Goal: Task Accomplishment & Management: Use online tool/utility

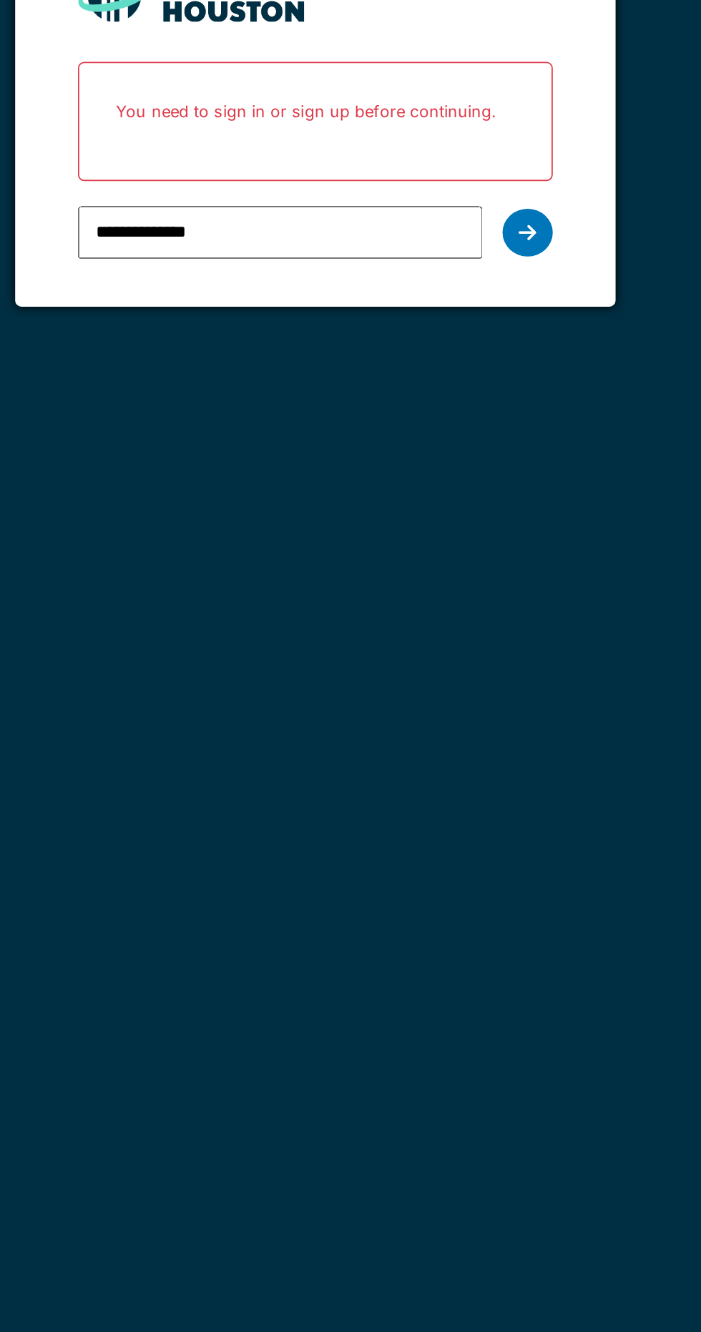
click at [473, 287] on icon at bounding box center [471, 289] width 10 height 11
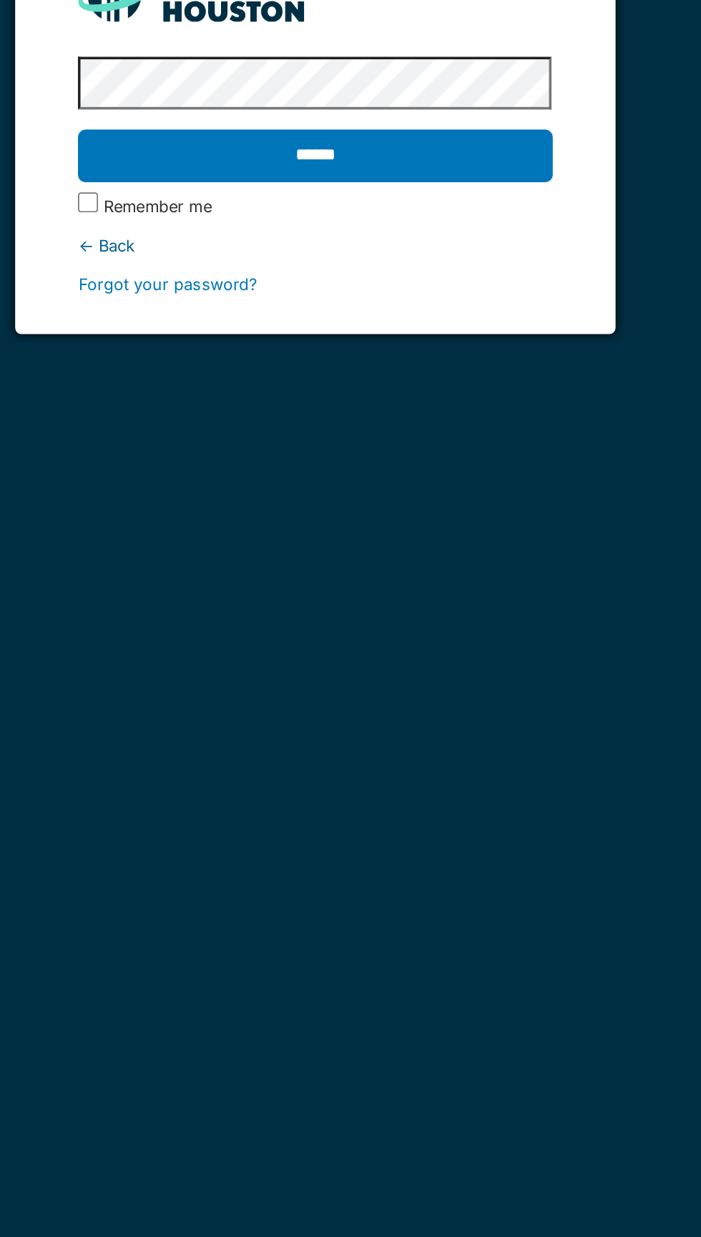
click at [215, 231] on input "******" at bounding box center [350, 246] width 270 height 30
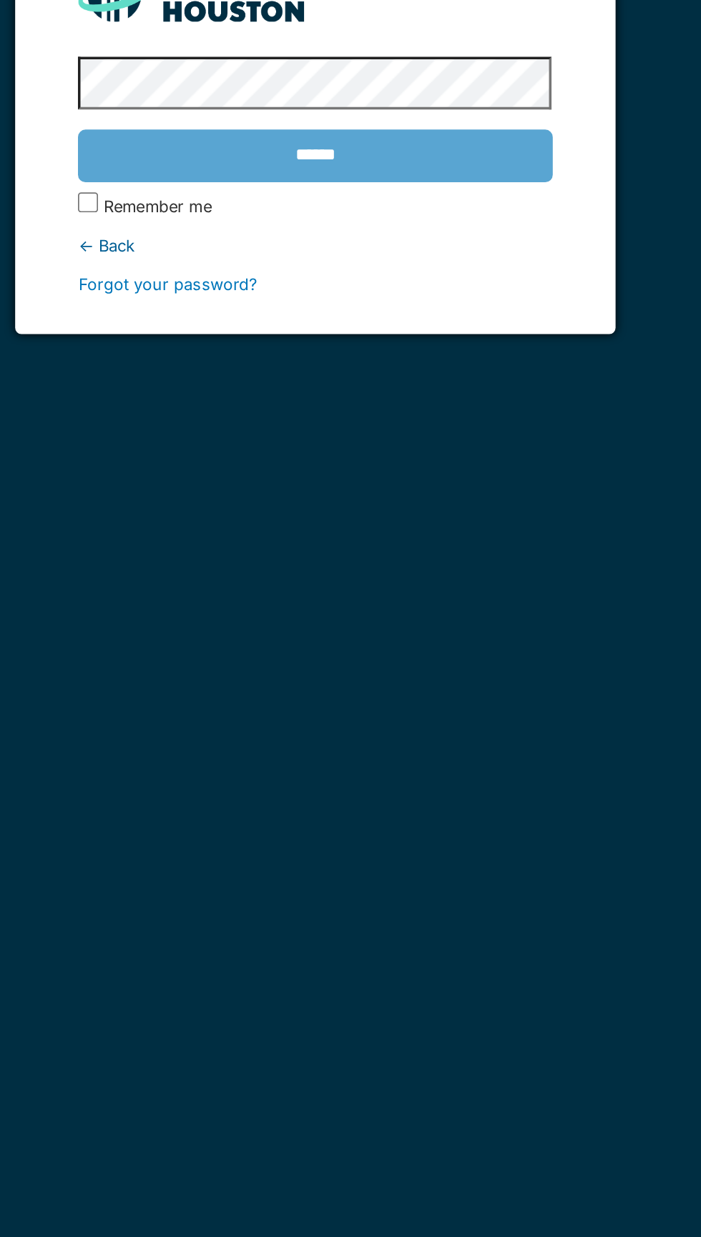
click at [278, 273] on label "Remember me" at bounding box center [259, 275] width 61 height 14
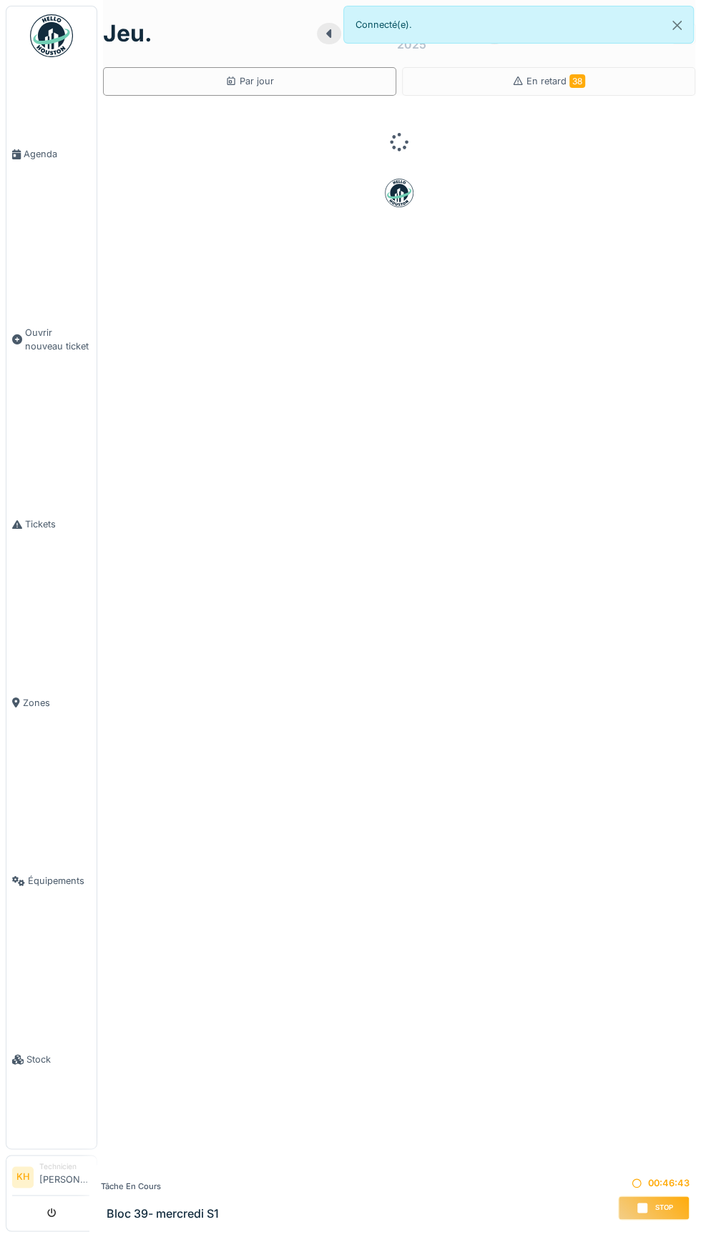
click at [654, 1202] on div "Stop" at bounding box center [653, 1208] width 71 height 24
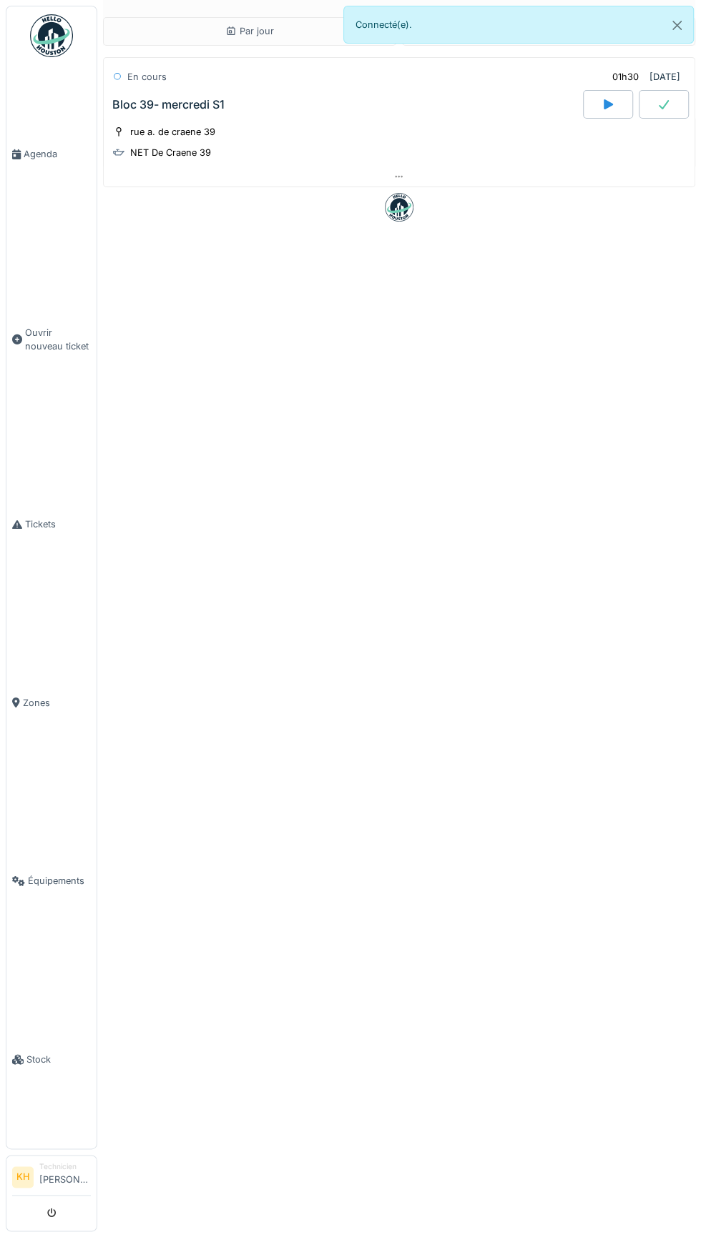
click at [663, 104] on icon at bounding box center [663, 104] width 14 height 11
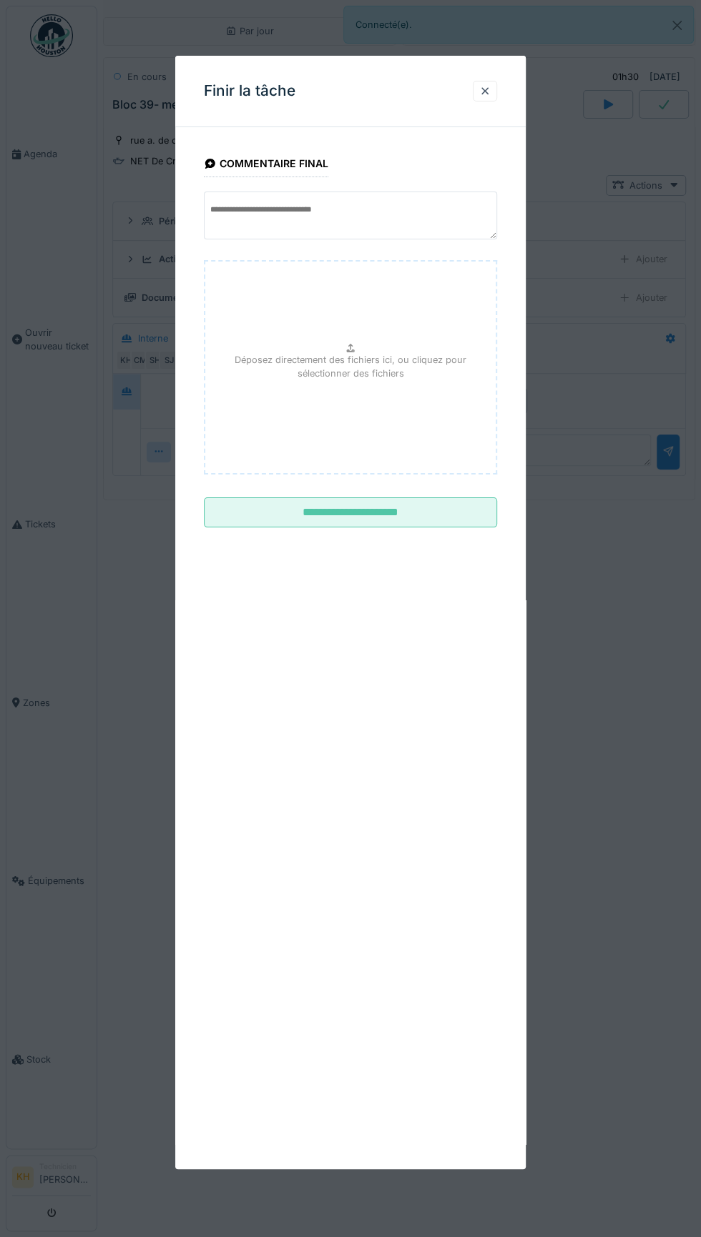
click at [436, 522] on input "**********" at bounding box center [350, 513] width 293 height 30
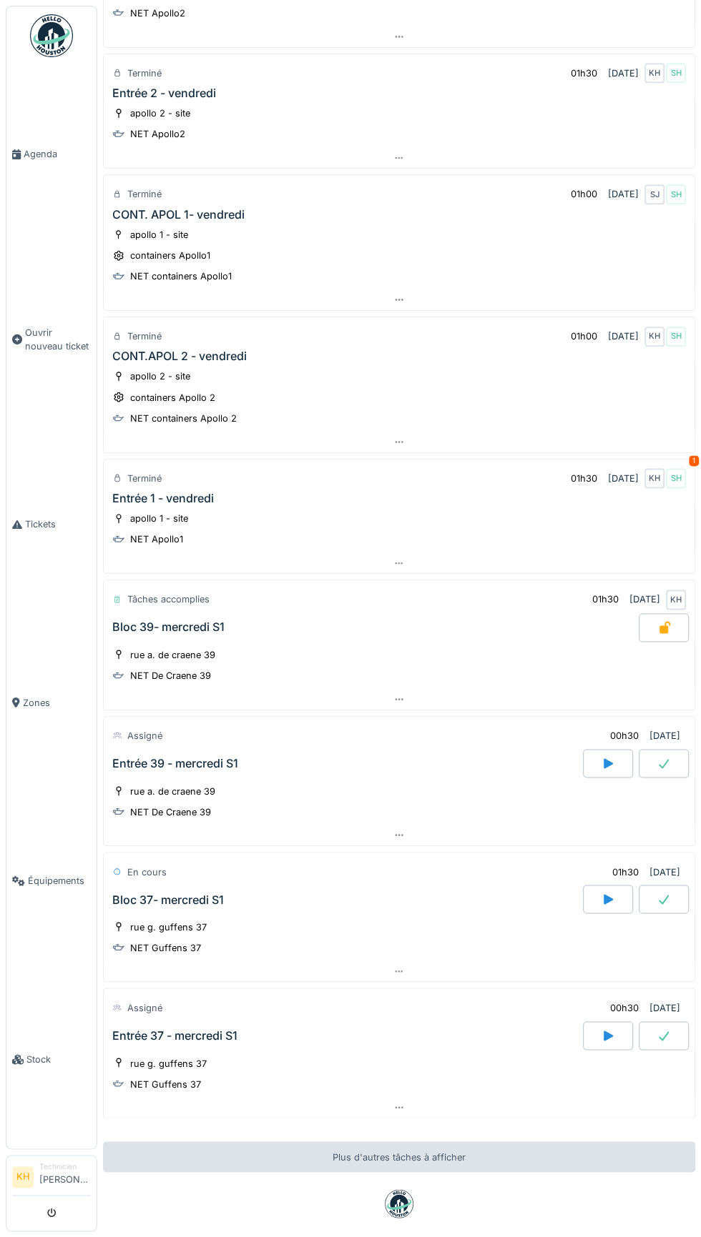
scroll to position [572, 0]
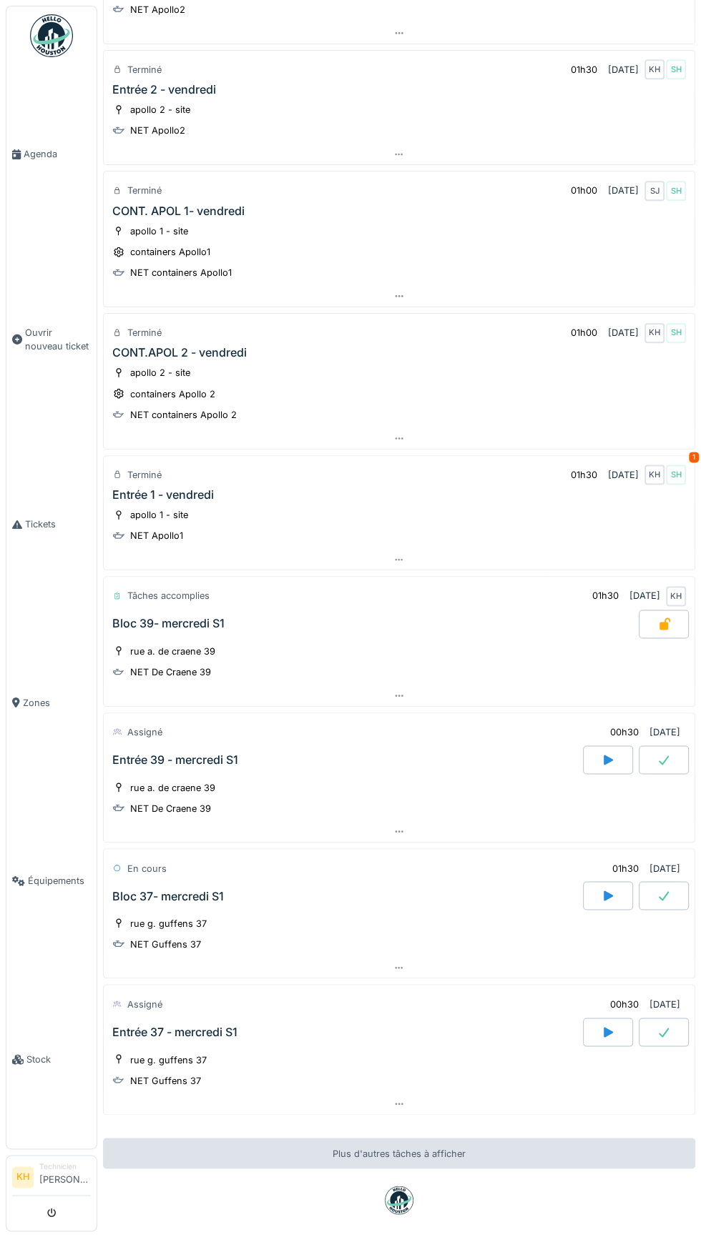
click at [598, 746] on div at bounding box center [608, 760] width 50 height 29
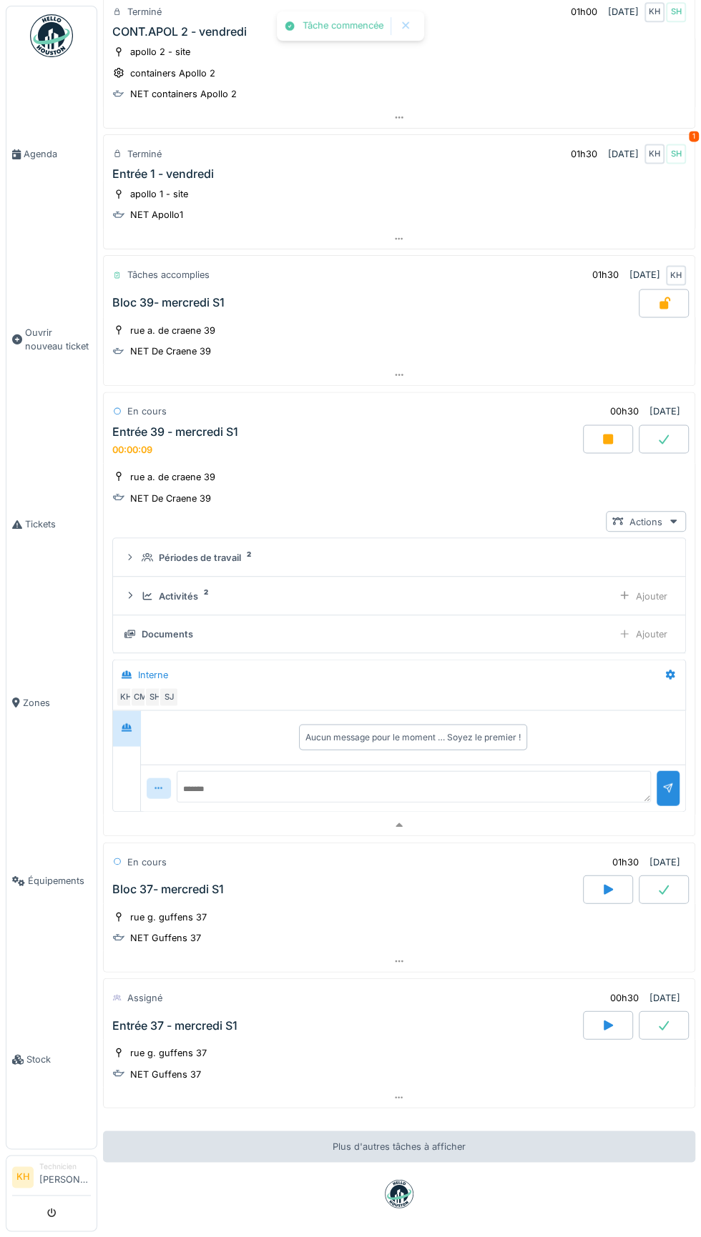
scroll to position [901, 0]
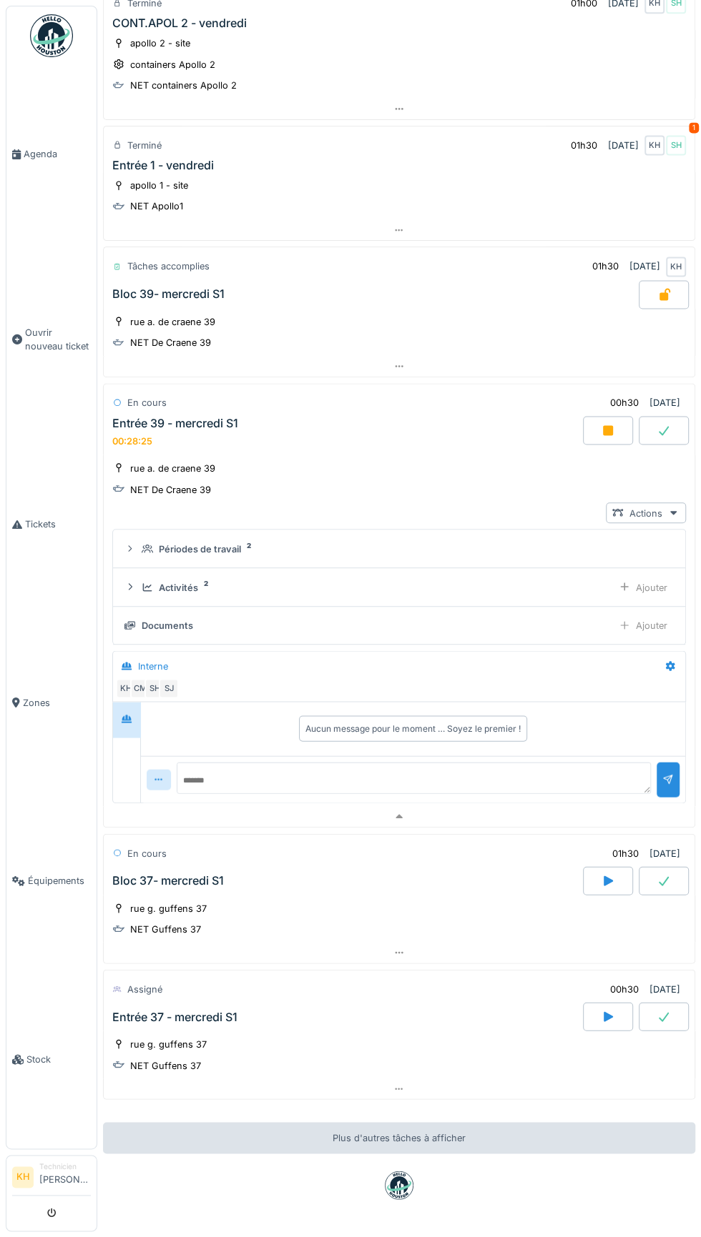
click at [610, 396] on div "00h30" at bounding box center [624, 403] width 29 height 14
click at [654, 396] on div "25/09/2025" at bounding box center [664, 403] width 31 height 14
click at [663, 425] on icon at bounding box center [663, 430] width 14 height 11
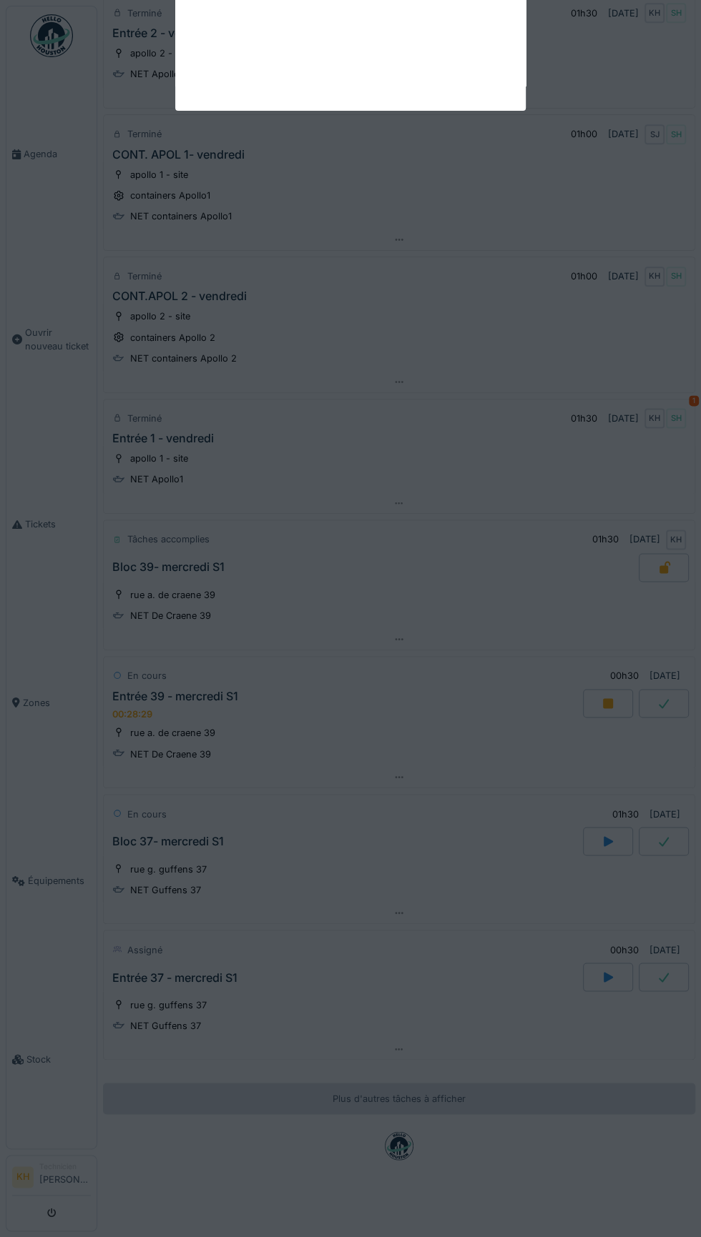
scroll to position [595, 0]
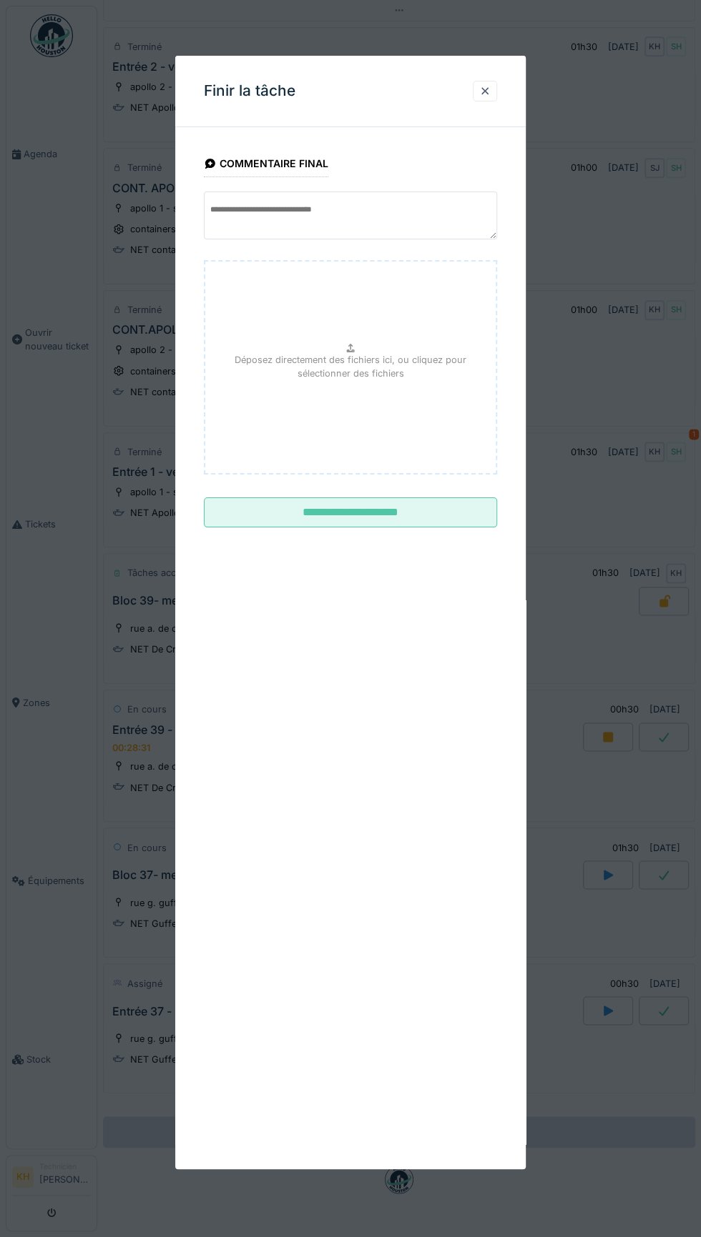
click at [307, 511] on input "**********" at bounding box center [350, 513] width 293 height 30
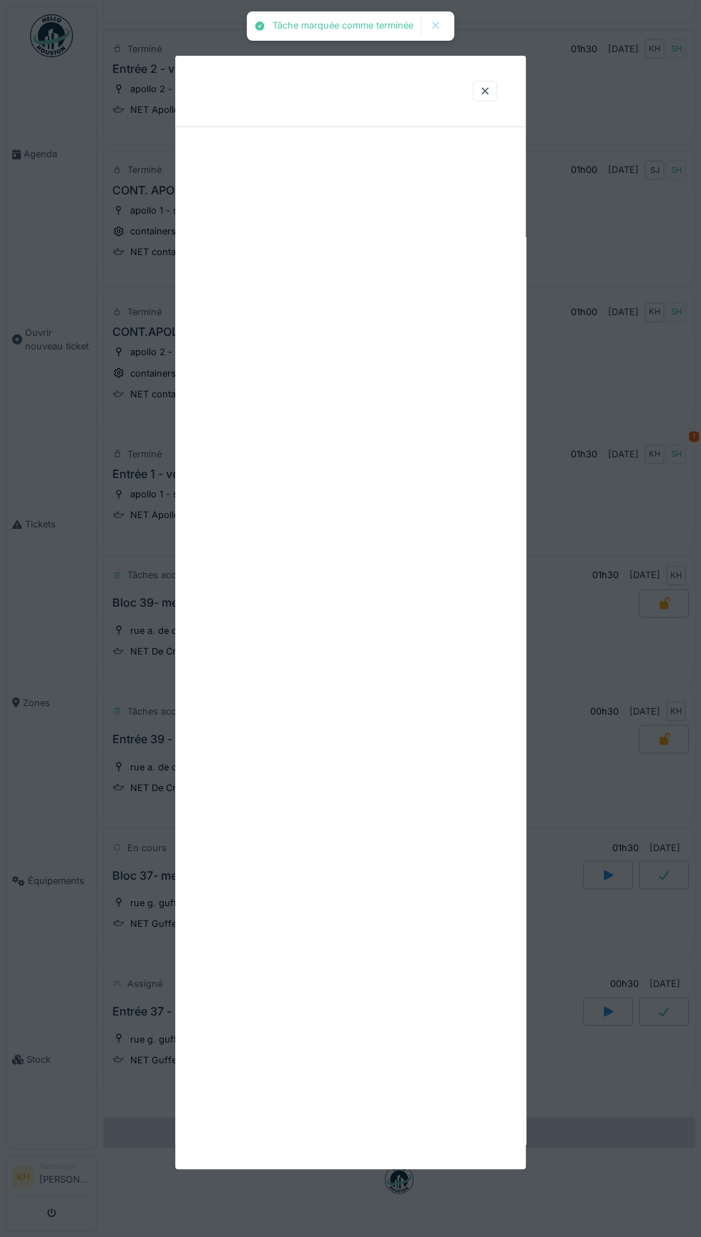
click at [282, 519] on div at bounding box center [350, 613] width 350 height 1114
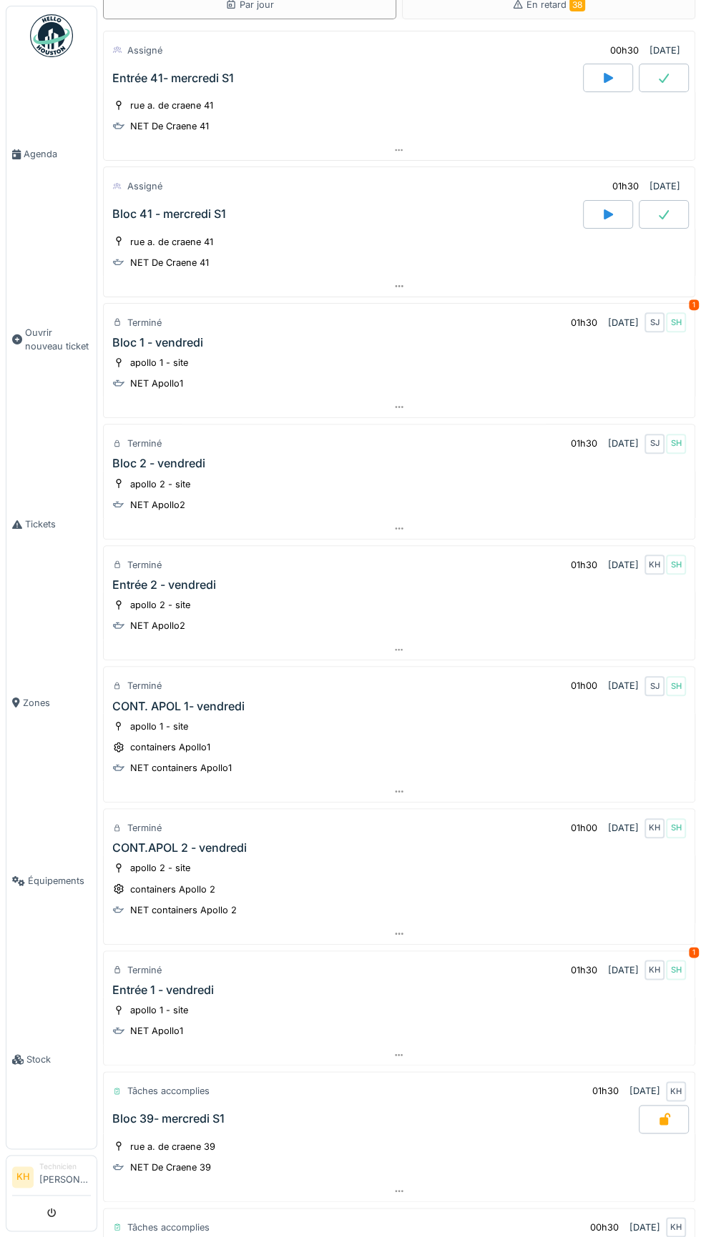
scroll to position [0, 0]
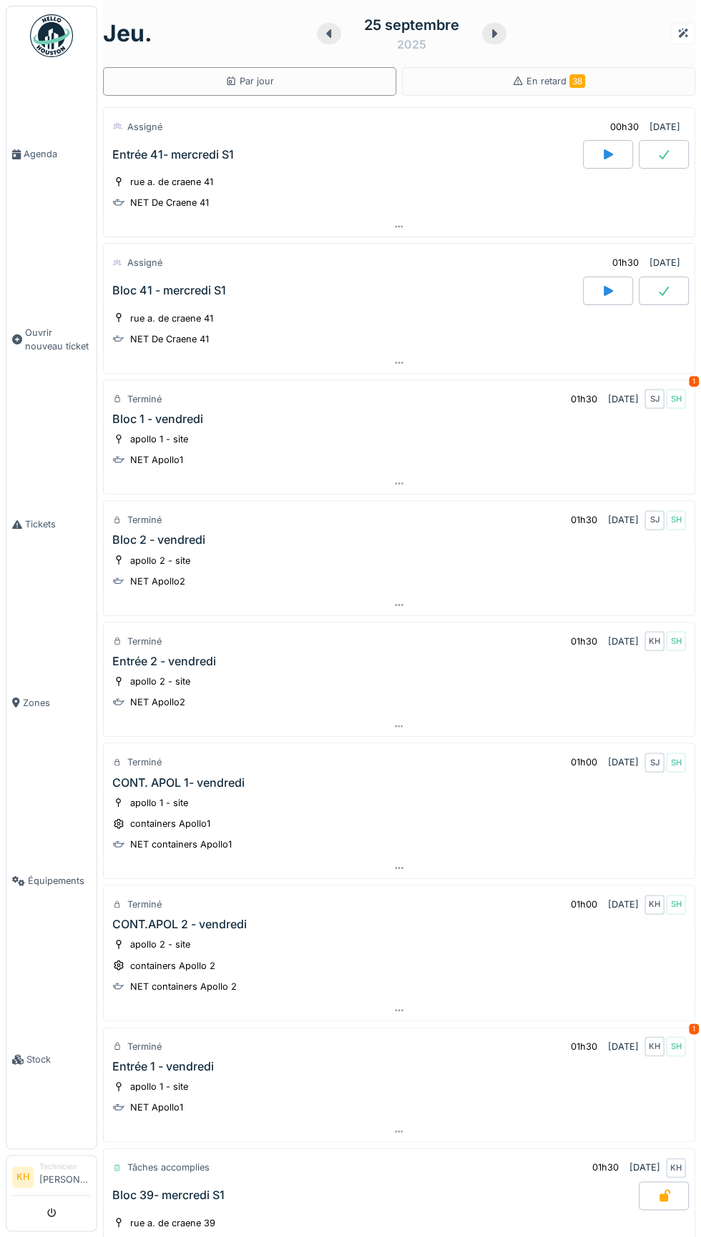
click at [612, 259] on div "01h30" at bounding box center [625, 263] width 26 height 14
click at [608, 287] on icon at bounding box center [607, 291] width 9 height 10
